Goal: Register for event/course

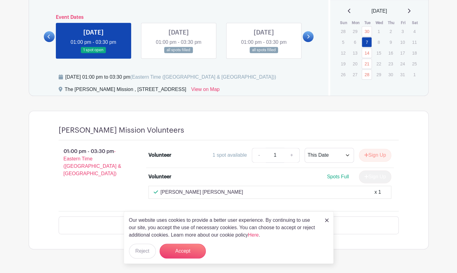
scroll to position [365, 0]
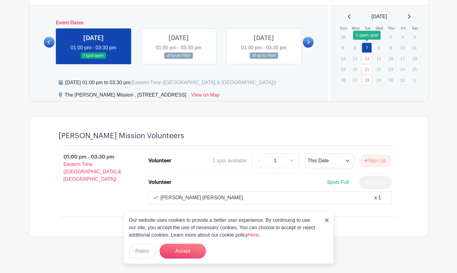
click at [366, 46] on link "7" at bounding box center [367, 48] width 10 height 10
click at [179, 253] on button "Accept" at bounding box center [183, 251] width 46 height 15
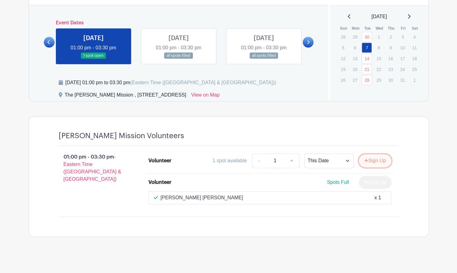
click at [368, 161] on button "Sign Up" at bounding box center [375, 160] width 32 height 13
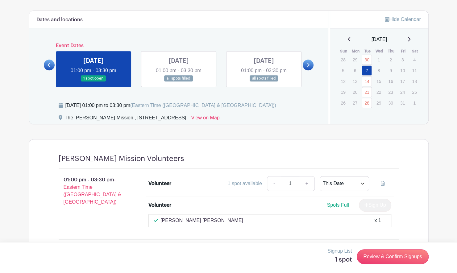
scroll to position [334, 0]
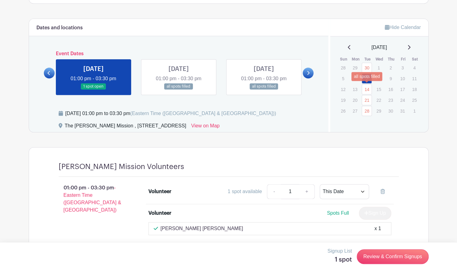
click at [370, 87] on link "14" at bounding box center [367, 89] width 10 height 10
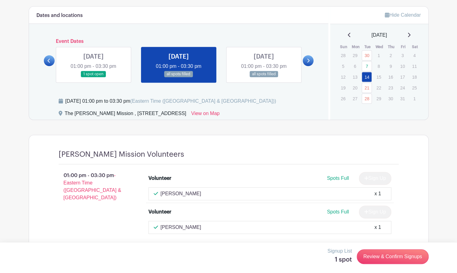
scroll to position [284, 0]
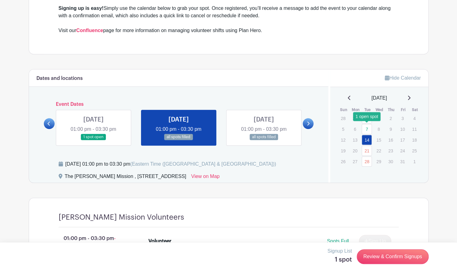
click at [368, 127] on link "7" at bounding box center [367, 129] width 10 height 10
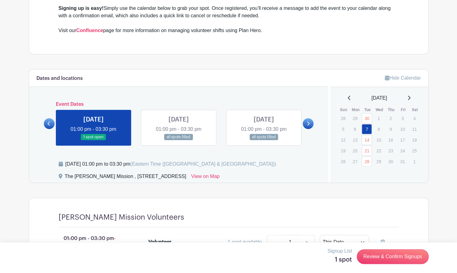
scroll to position [365, 0]
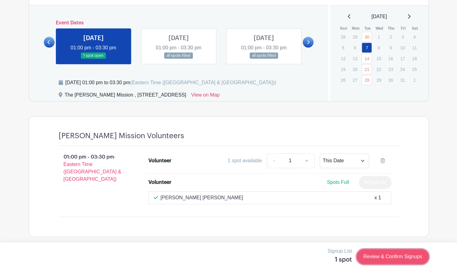
click at [382, 255] on link "Review & Confirm Signups" at bounding box center [393, 257] width 72 height 15
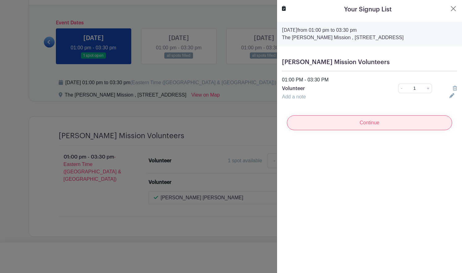
click at [378, 123] on input "Continue" at bounding box center [369, 123] width 165 height 15
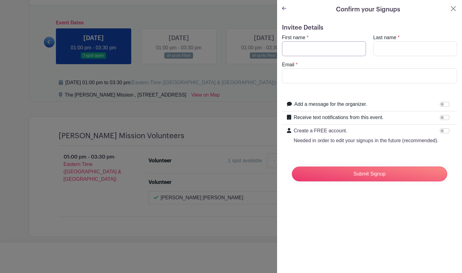
click at [301, 48] on input "First name" at bounding box center [324, 48] width 84 height 15
type input "[PERSON_NAME]"
click at [312, 75] on input "Email" at bounding box center [369, 76] width 175 height 15
click at [352, 75] on input "[EMAIL_ADDRESS][DOMAIN_NAME]" at bounding box center [369, 76] width 175 height 15
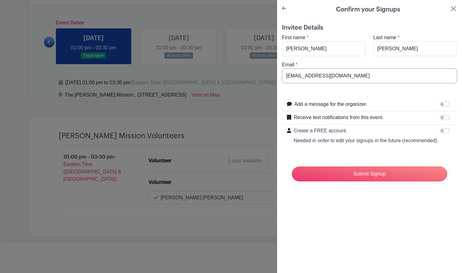
click at [352, 75] on input "[EMAIL_ADDRESS][DOMAIN_NAME]" at bounding box center [369, 76] width 175 height 15
type input "buihuyhoangfiex"
click at [296, 74] on input "Email" at bounding box center [369, 76] width 175 height 15
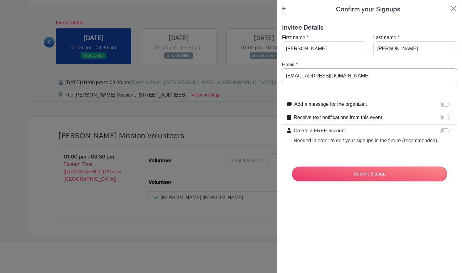
type input "[EMAIL_ADDRESS][DOMAIN_NAME]"
click at [363, 187] on div "Submit Signup" at bounding box center [369, 174] width 165 height 25
click at [363, 182] on input "Submit Signup" at bounding box center [369, 174] width 155 height 15
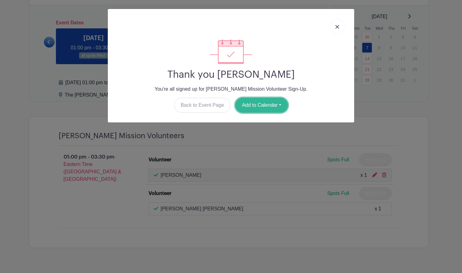
click at [244, 105] on button "Add to Calendar" at bounding box center [261, 105] width 53 height 15
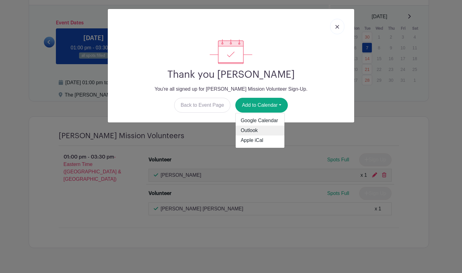
click at [248, 129] on link "Outlook" at bounding box center [260, 131] width 49 height 10
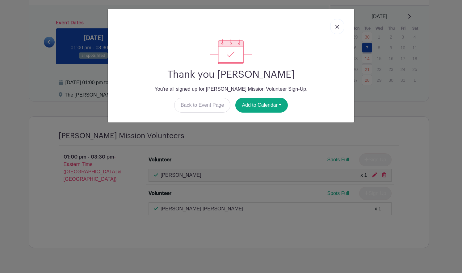
click at [342, 25] on link at bounding box center [337, 26] width 14 height 15
